Goal: Book appointment/travel/reservation

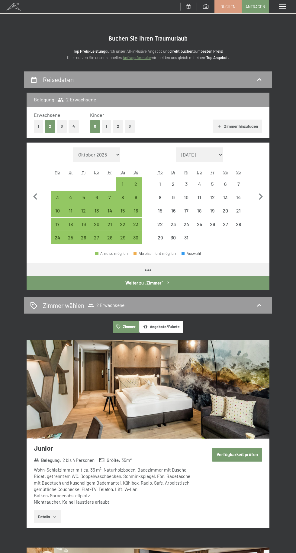
select select "[DATE]"
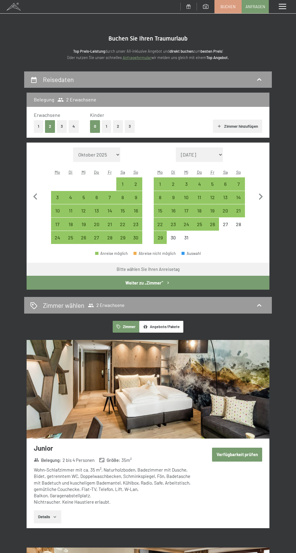
click at [136, 184] on div "2" at bounding box center [136, 187] width 12 height 12
select select "[DATE]"
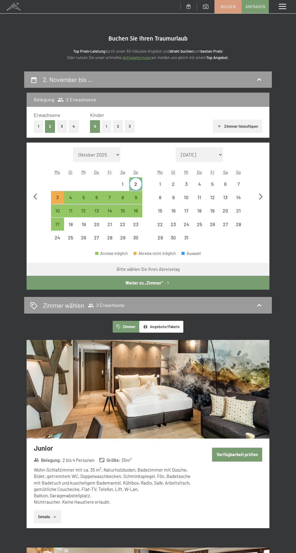
click at [142, 203] on div "9" at bounding box center [136, 201] width 12 height 12
select select "[DATE]"
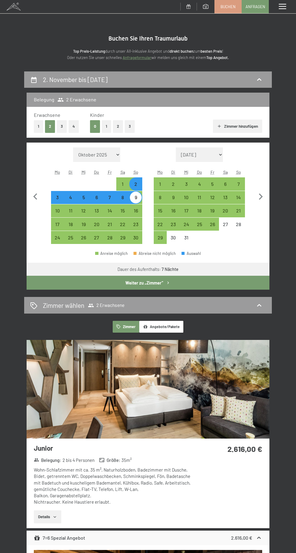
click at [260, 191] on icon "button" at bounding box center [261, 196] width 13 height 13
select select "[DATE]"
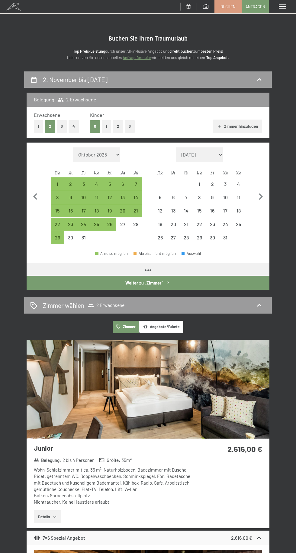
click at [261, 193] on icon "button" at bounding box center [261, 196] width 13 height 13
select select "[DATE]"
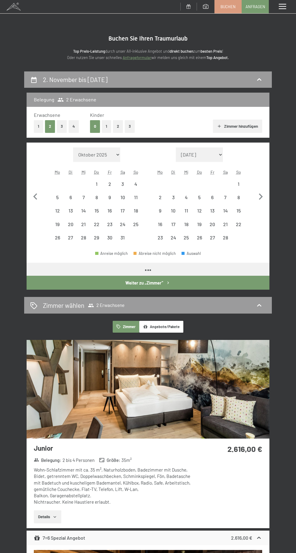
select select "[DATE]"
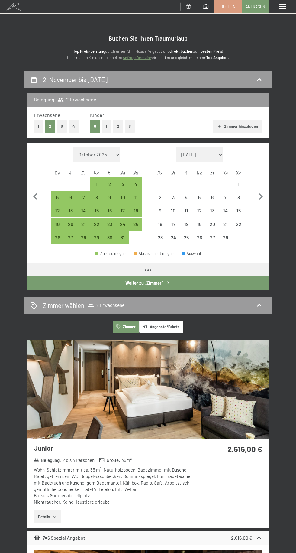
click at [261, 196] on icon "button" at bounding box center [261, 196] width 13 height 13
select select "[DATE]"
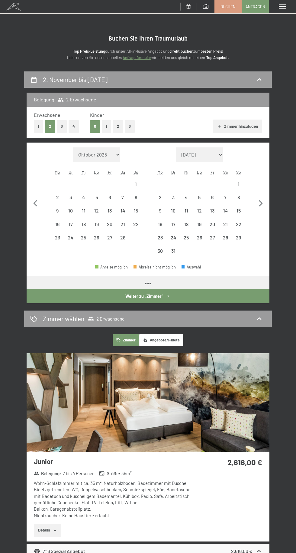
select select "[DATE]"
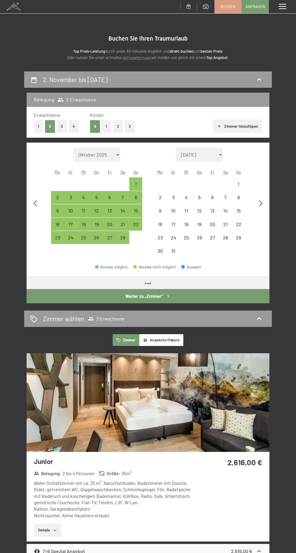
click at [266, 193] on button "button" at bounding box center [261, 202] width 13 height 110
select select "[DATE]"
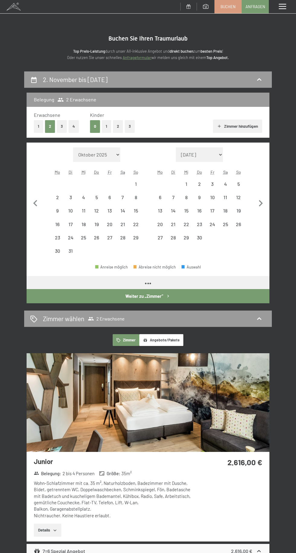
select select "[DATE]"
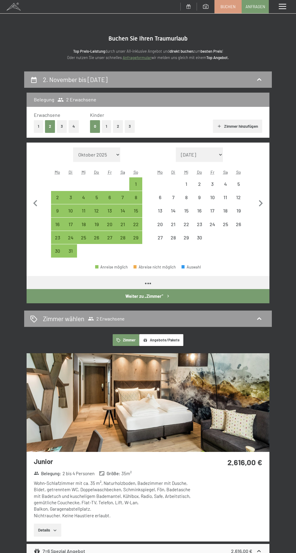
select select "[DATE]"
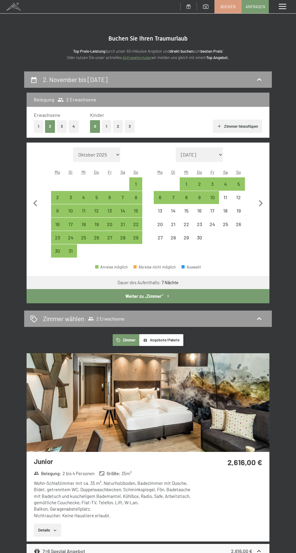
click at [261, 191] on button "button" at bounding box center [261, 202] width 13 height 110
select select "[DATE]"
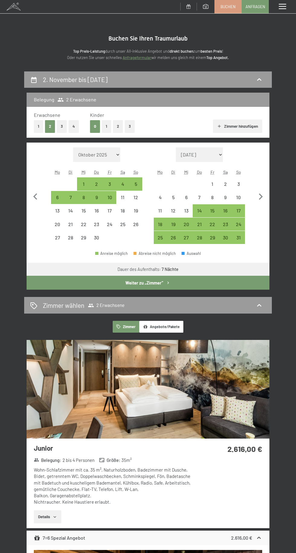
click at [267, 190] on icon "button" at bounding box center [261, 196] width 13 height 13
select select "[DATE]"
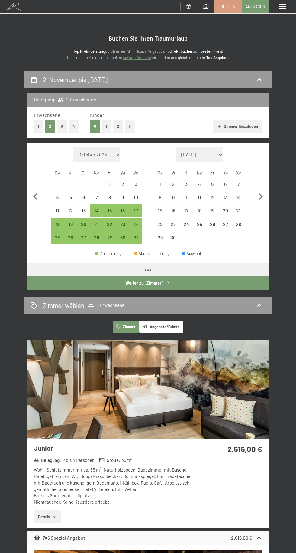
click at [263, 189] on button "button" at bounding box center [261, 195] width 13 height 97
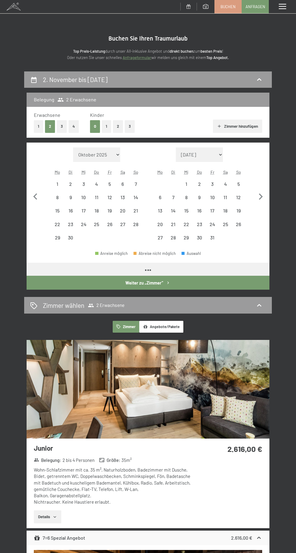
select select "[DATE]"
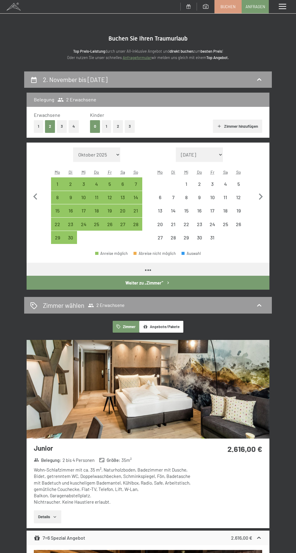
click at [258, 189] on button "button" at bounding box center [261, 195] width 13 height 97
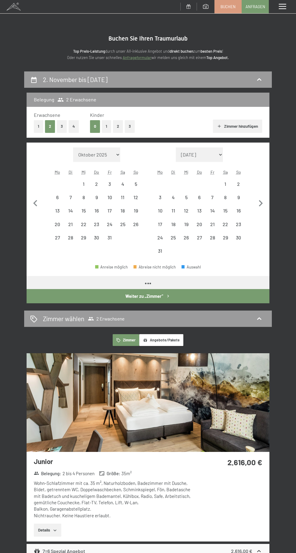
select select "[DATE]"
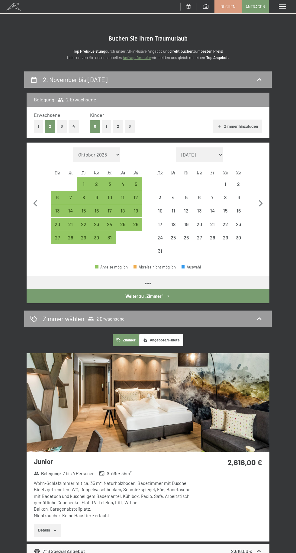
click at [271, 187] on div "Belegung 2 Erwachsene Erwachsene 1 2 3 4 Kinder 0 1 2 3 [PERSON_NAME] hinzufüge…" at bounding box center [148, 198] width 248 height 210
select select "[DATE]"
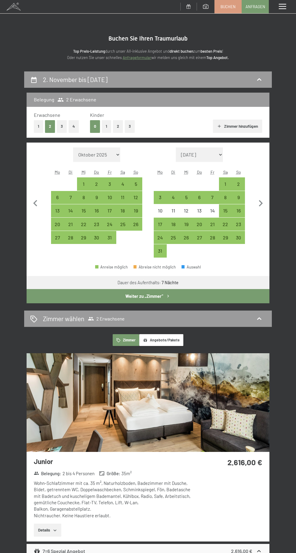
click at [264, 203] on icon "button" at bounding box center [261, 203] width 13 height 13
select select "[DATE]"
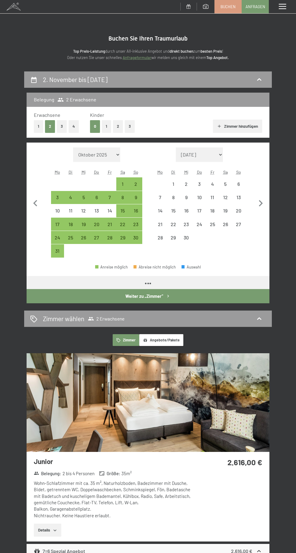
select select "[DATE]"
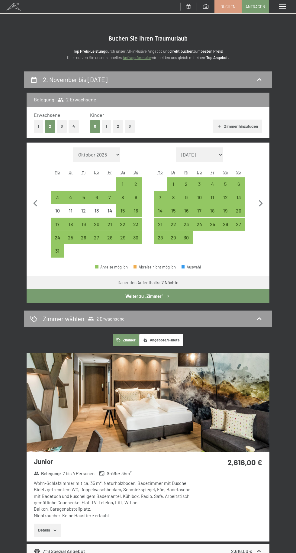
click at [239, 224] on div "27" at bounding box center [239, 228] width 12 height 12
select select "[DATE]"
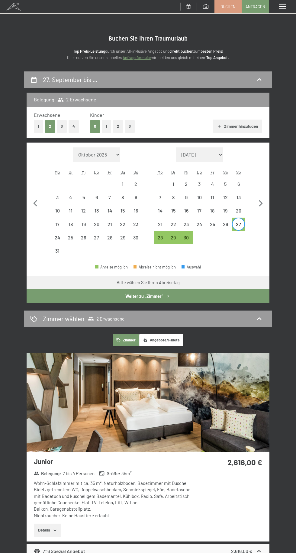
click at [267, 211] on button "button" at bounding box center [261, 202] width 13 height 110
select select "[DATE]"
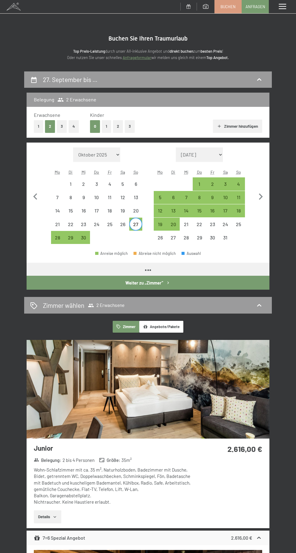
select select "[DATE]"
click at [243, 189] on div "4" at bounding box center [239, 187] width 12 height 12
select select "[DATE]"
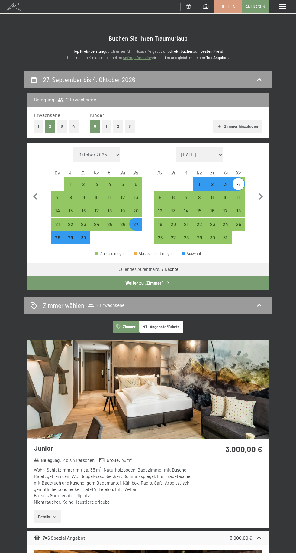
click at [237, 187] on div "4" at bounding box center [239, 187] width 12 height 12
select select "[DATE]"
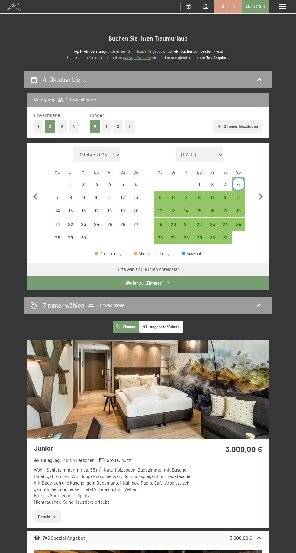
click at [239, 197] on div "11" at bounding box center [239, 201] width 12 height 12
select select "[DATE]"
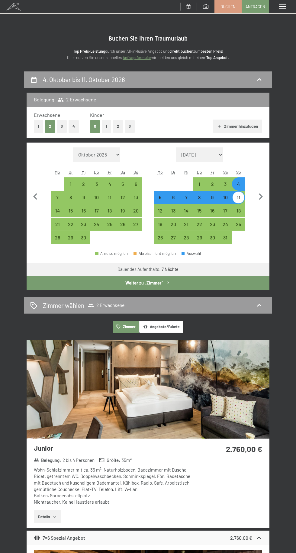
click at [200, 184] on div "1" at bounding box center [200, 187] width 12 height 12
select select "[DATE]"
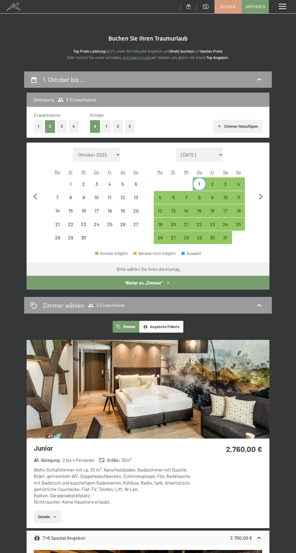
click at [200, 197] on div "8" at bounding box center [200, 201] width 12 height 12
select select "[DATE]"
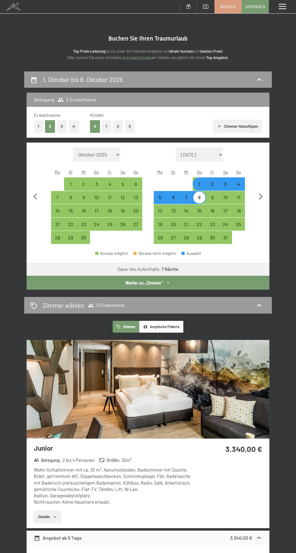
click at [186, 197] on div "7" at bounding box center [187, 201] width 12 height 12
select select "[DATE]"
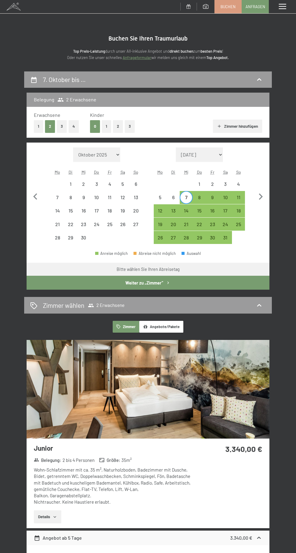
click at [200, 197] on div "8" at bounding box center [200, 201] width 12 height 12
select select "[DATE]"
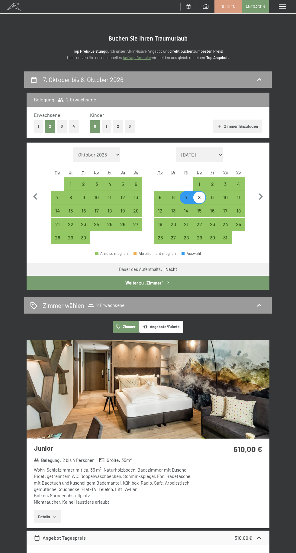
click at [200, 184] on div "1" at bounding box center [200, 187] width 12 height 12
select select "[DATE]"
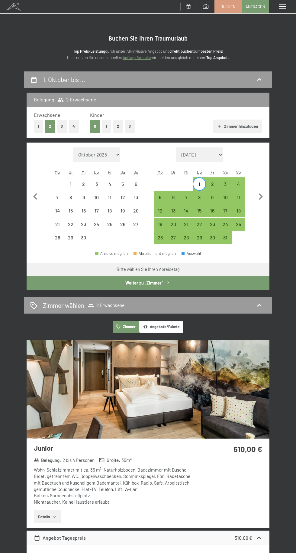
click at [194, 204] on div "8" at bounding box center [200, 201] width 12 height 12
select select "[DATE]"
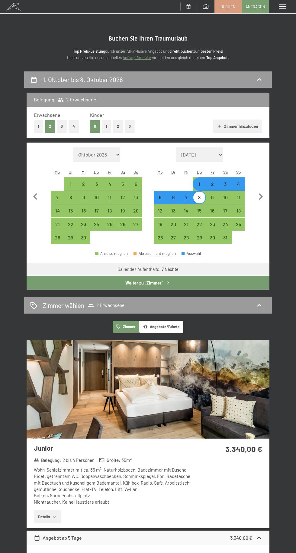
click at [239, 184] on div "4" at bounding box center [239, 187] width 12 height 12
select select "[DATE]"
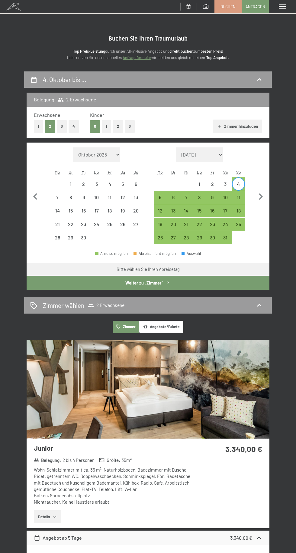
click at [241, 209] on div "18" at bounding box center [239, 214] width 12 height 12
select select "[DATE]"
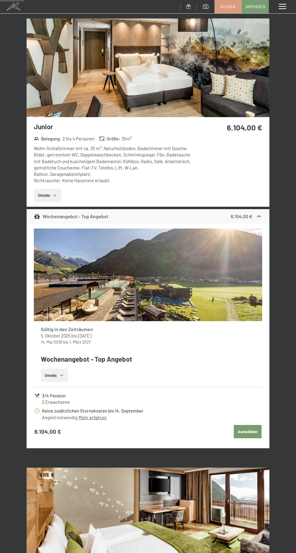
scroll to position [321, 0]
click at [64, 373] on icon "button" at bounding box center [62, 375] width 5 height 5
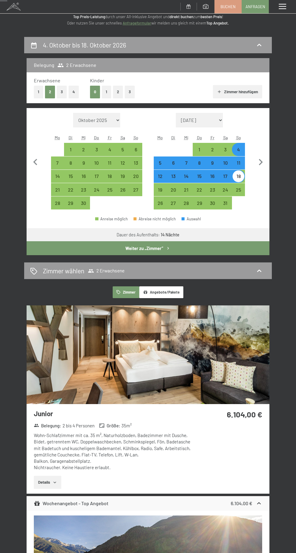
scroll to position [0, 0]
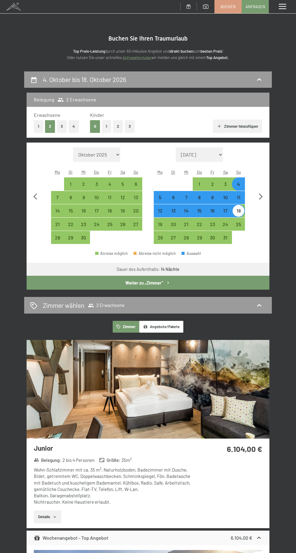
click at [241, 184] on div "4" at bounding box center [239, 187] width 12 height 12
select select "[DATE]"
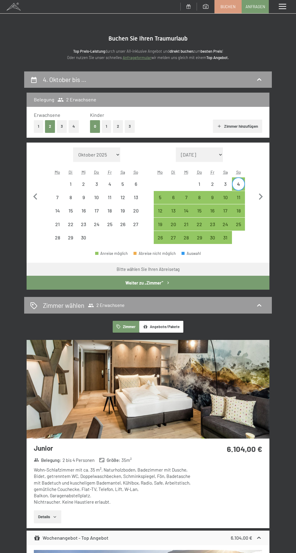
click at [241, 197] on div "11" at bounding box center [239, 201] width 12 height 12
select select "[DATE]"
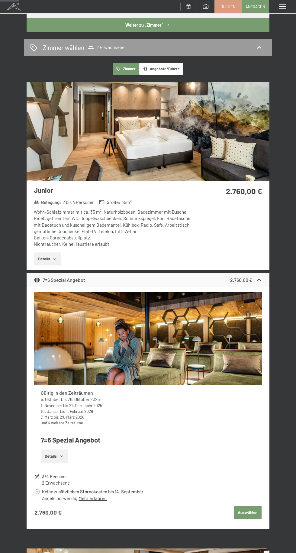
scroll to position [260, 0]
